Goal: Information Seeking & Learning: Learn about a topic

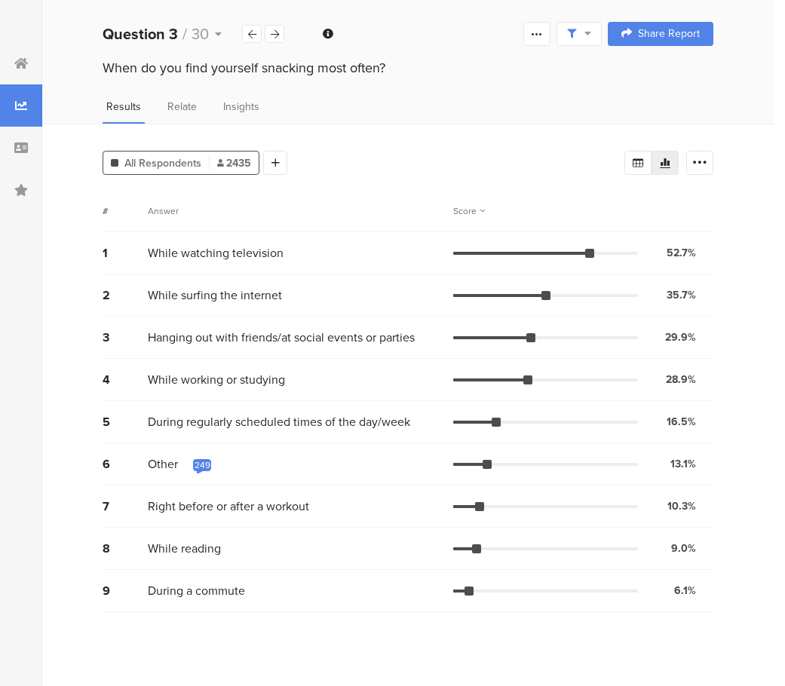
click at [217, 461] on div "Other Other 200 comments Response 12606857 When I'm in the kitchen Response 126…" at bounding box center [301, 464] width 306 height 20
